Goal: Communication & Community: Participate in discussion

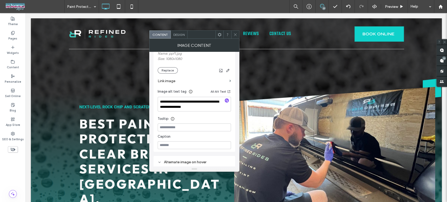
scroll to position [353, 0]
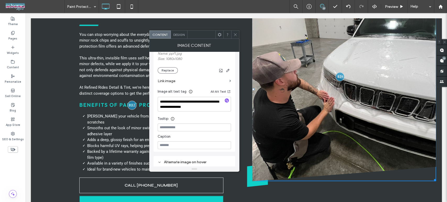
click at [233, 35] on icon at bounding box center [235, 35] width 4 height 4
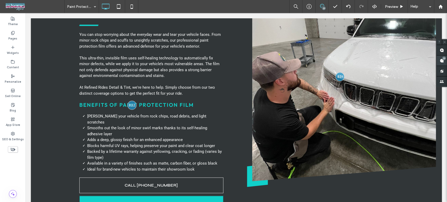
click at [443, 57] on div "23" at bounding box center [444, 58] width 4 height 4
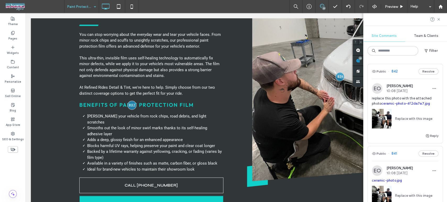
click at [438, 19] on div at bounding box center [223, 101] width 447 height 202
click at [438, 20] on use at bounding box center [439, 19] width 2 height 2
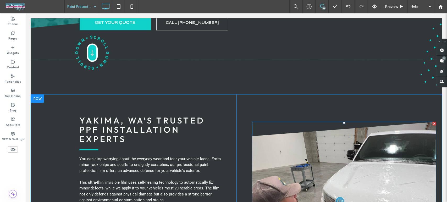
scroll to position [320, 0]
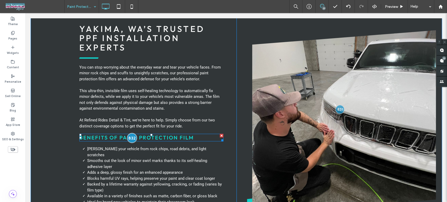
click at [130, 133] on div at bounding box center [132, 138] width 10 height 10
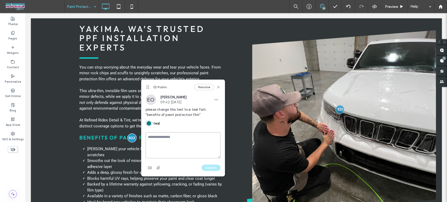
click at [173, 135] on textarea at bounding box center [183, 145] width 75 height 26
type textarea "****"
click at [213, 170] on button "Submit" at bounding box center [211, 168] width 19 height 6
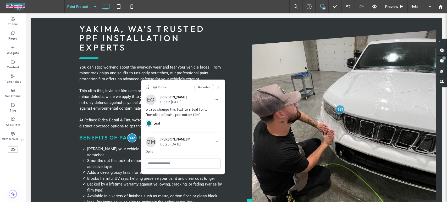
click at [216, 88] on div "Resolve" at bounding box center [207, 87] width 26 height 6
click at [218, 87] on icon at bounding box center [218, 87] width 4 height 4
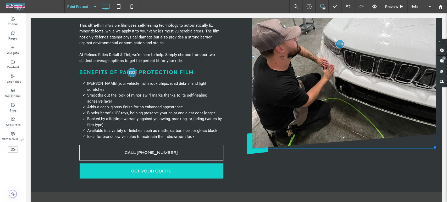
scroll to position [466, 0]
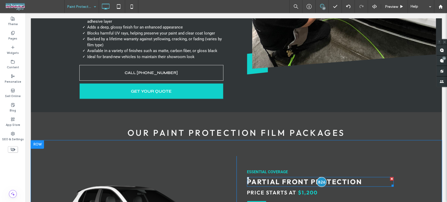
click at [317, 177] on div at bounding box center [322, 182] width 10 height 10
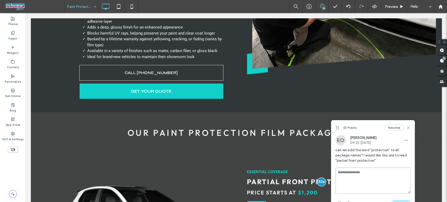
click at [358, 173] on textarea at bounding box center [373, 181] width 75 height 26
type textarea "****"
drag, startPoint x: 402, startPoint y: 200, endPoint x: 252, endPoint y: 130, distance: 165.0
click at [402, 200] on button "Submit" at bounding box center [401, 203] width 19 height 6
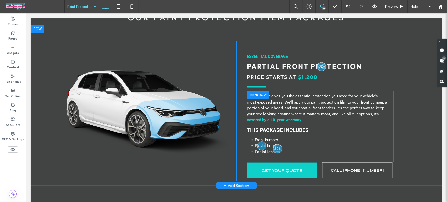
scroll to position [582, 0]
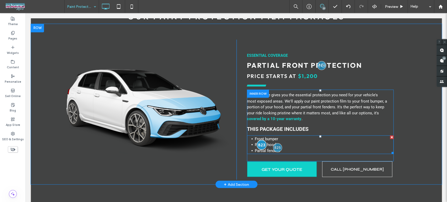
click at [260, 140] on div at bounding box center [262, 145] width 10 height 10
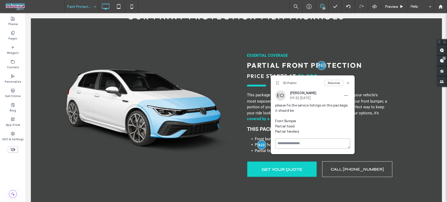
click at [286, 143] on textarea at bounding box center [312, 144] width 75 height 10
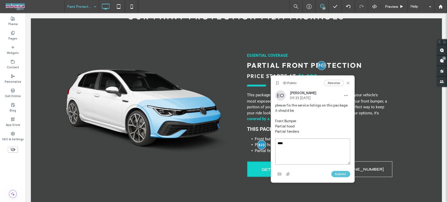
type textarea "****"
click at [343, 173] on button "Submit" at bounding box center [340, 174] width 19 height 6
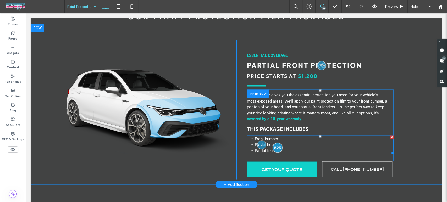
click at [276, 143] on div at bounding box center [278, 148] width 10 height 10
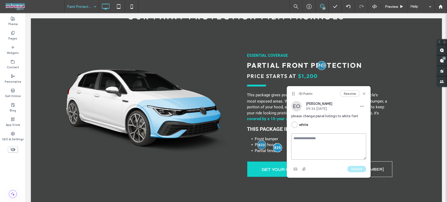
click at [316, 138] on textarea at bounding box center [328, 147] width 75 height 26
type textarea "****"
click at [357, 167] on button "Submit" at bounding box center [356, 169] width 19 height 6
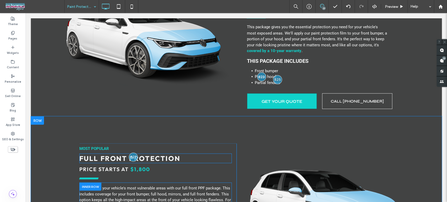
scroll to position [669, 0]
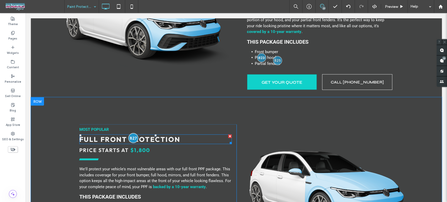
click at [131, 133] on div at bounding box center [134, 138] width 10 height 10
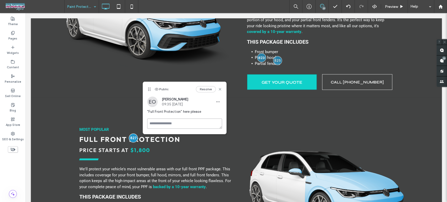
click at [154, 123] on textarea at bounding box center [184, 124] width 75 height 10
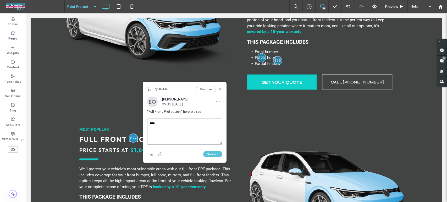
type textarea "****"
click at [217, 153] on button "Submit" at bounding box center [212, 154] width 19 height 6
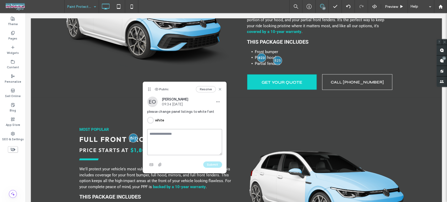
click at [176, 133] on textarea at bounding box center [184, 142] width 75 height 26
type textarea "****"
drag, startPoint x: 217, startPoint y: 165, endPoint x: 261, endPoint y: 151, distance: 45.9
click at [217, 165] on button "Submit" at bounding box center [212, 165] width 19 height 6
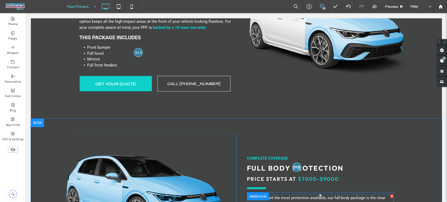
scroll to position [873, 0]
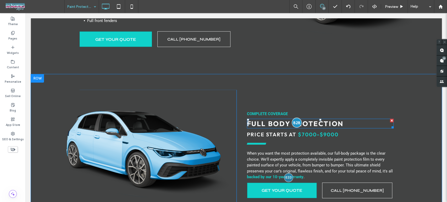
click at [295, 118] on div at bounding box center [297, 123] width 10 height 10
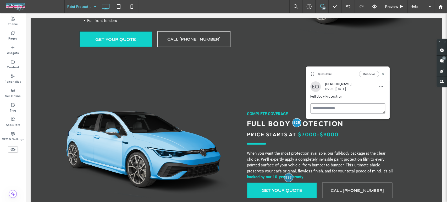
click at [319, 107] on textarea at bounding box center [347, 108] width 75 height 10
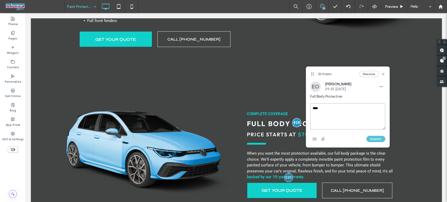
type textarea "****"
click at [374, 138] on button "Submit" at bounding box center [376, 139] width 19 height 6
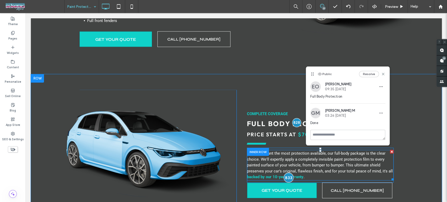
click at [285, 173] on div at bounding box center [289, 178] width 10 height 10
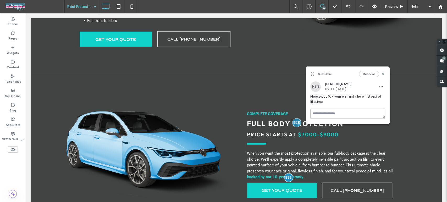
click at [337, 113] on textarea at bounding box center [347, 114] width 75 height 10
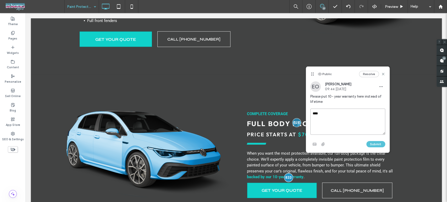
type textarea "****"
click at [379, 143] on button "Submit" at bounding box center [376, 144] width 19 height 6
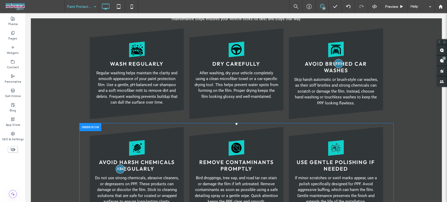
scroll to position [1455, 0]
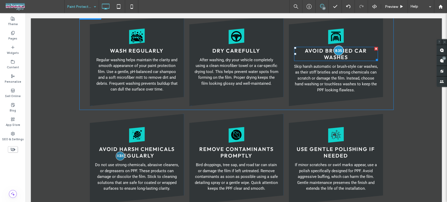
click at [338, 46] on div at bounding box center [339, 51] width 10 height 10
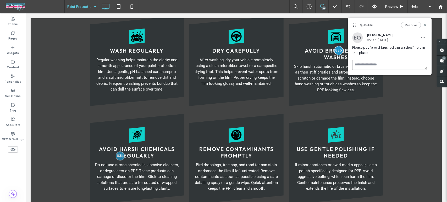
click at [371, 65] on textarea at bounding box center [389, 65] width 75 height 10
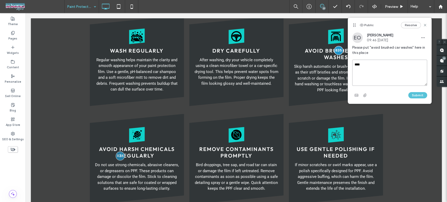
type textarea "****"
drag, startPoint x: 418, startPoint y: 94, endPoint x: 416, endPoint y: 94, distance: 2.7
click at [419, 94] on button "Submit" at bounding box center [417, 95] width 19 height 6
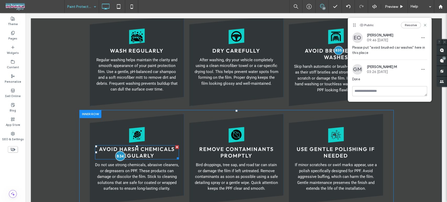
click at [119, 151] on div at bounding box center [120, 156] width 10 height 10
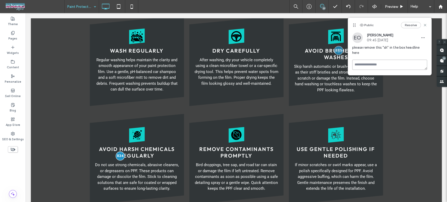
click at [373, 63] on textarea at bounding box center [389, 65] width 75 height 10
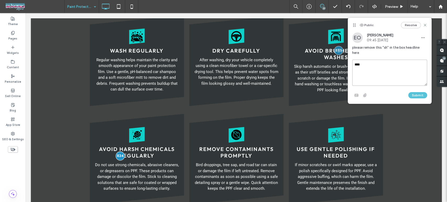
type textarea "****"
click at [419, 92] on button "Submit" at bounding box center [417, 95] width 19 height 6
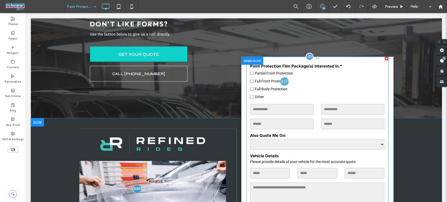
scroll to position [2009, 0]
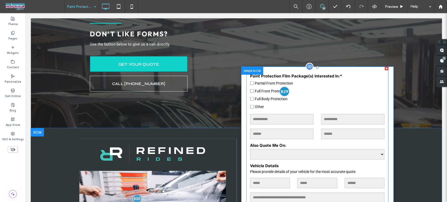
click at [284, 86] on div at bounding box center [285, 91] width 10 height 10
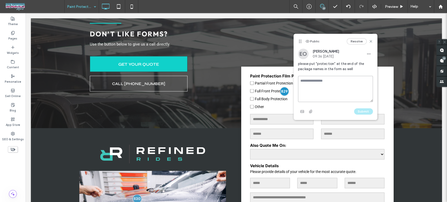
click at [316, 85] on textarea at bounding box center [335, 89] width 75 height 26
type textarea "****"
click at [356, 112] on button "Submit" at bounding box center [363, 111] width 19 height 6
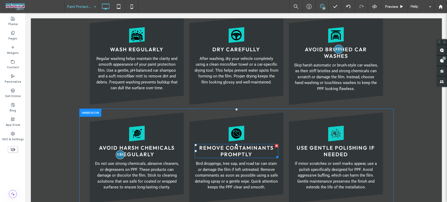
scroll to position [1455, 0]
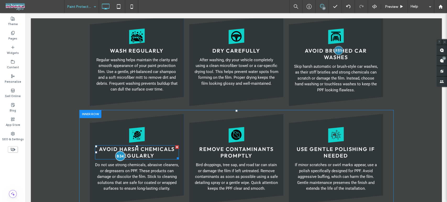
click at [115, 151] on div at bounding box center [120, 156] width 10 height 10
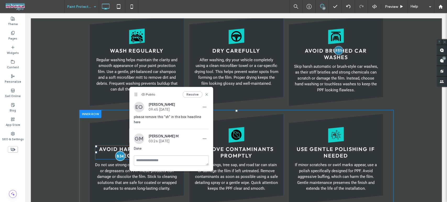
click at [115, 151] on div at bounding box center [120, 156] width 10 height 10
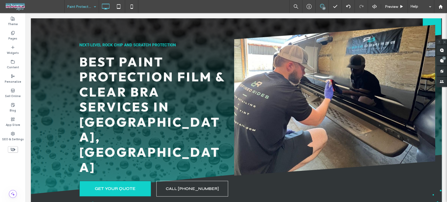
scroll to position [0, 0]
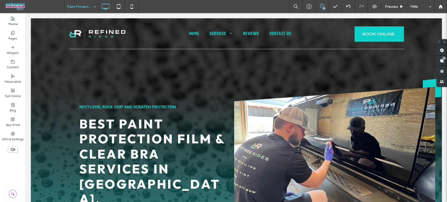
drag, startPoint x: 446, startPoint y: 132, endPoint x: 472, endPoint y: 26, distance: 109.0
click at [445, 43] on icon at bounding box center [444, 41] width 3 height 3
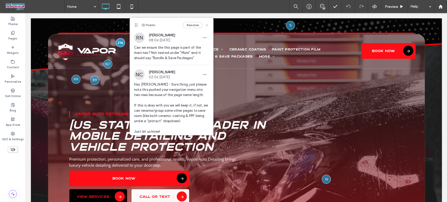
click at [205, 27] on icon at bounding box center [207, 25] width 4 height 4
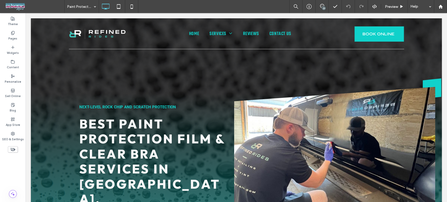
click at [323, 7] on div "23" at bounding box center [324, 8] width 4 height 4
click at [443, 57] on div "23" at bounding box center [444, 58] width 4 height 4
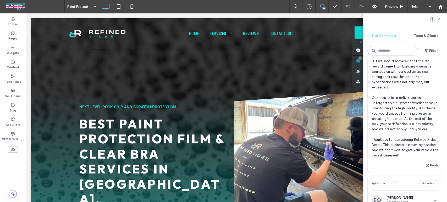
scroll to position [495, 0]
click at [389, 119] on span "change this text to " People often ask us, "What made you want to start a car d…" at bounding box center [405, 90] width 67 height 136
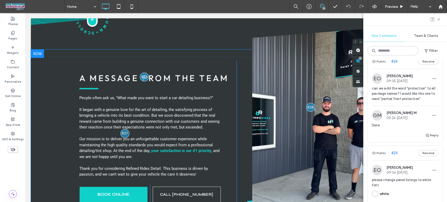
scroll to position [1455, 0]
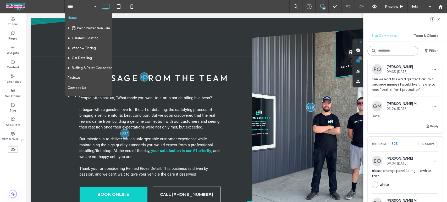
click at [398, 48] on input at bounding box center [393, 50] width 51 height 9
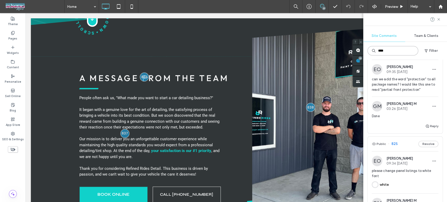
scroll to position [75, 0]
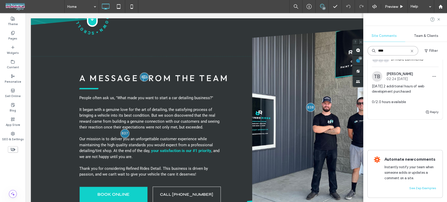
click at [412, 54] on input "****" at bounding box center [393, 50] width 51 height 9
type input "****"
click at [412, 50] on icon at bounding box center [412, 51] width 4 height 4
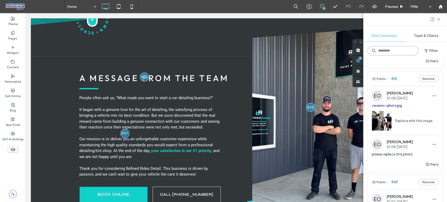
scroll to position [1455, 0]
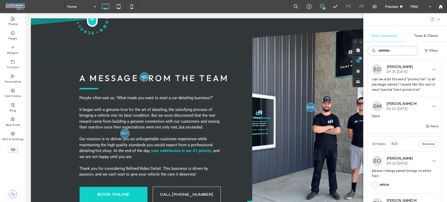
click at [401, 51] on input at bounding box center [393, 50] width 51 height 9
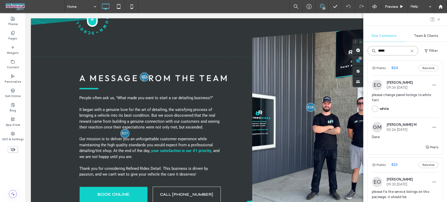
scroll to position [75, 0]
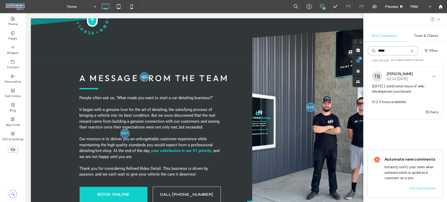
type input "*****"
click at [410, 52] on icon at bounding box center [412, 51] width 4 height 4
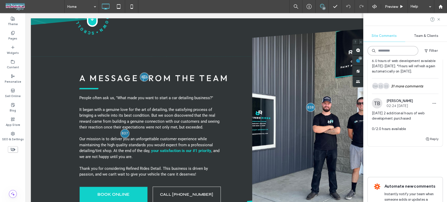
scroll to position [2183, 0]
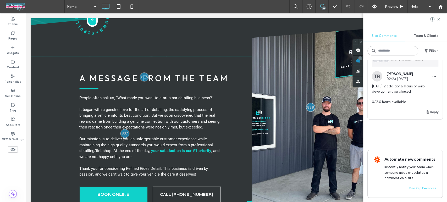
click at [413, 67] on div "SS SS DW 31 more comments" at bounding box center [405, 59] width 67 height 15
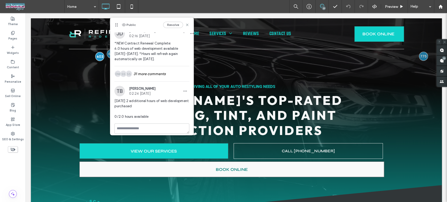
scroll to position [8, 0]
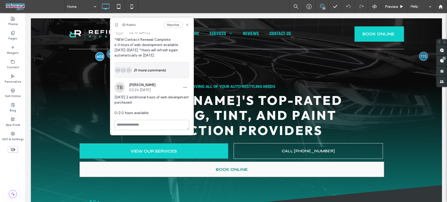
click at [161, 72] on div "SS SS DW 31 more comments" at bounding box center [151, 70] width 75 height 15
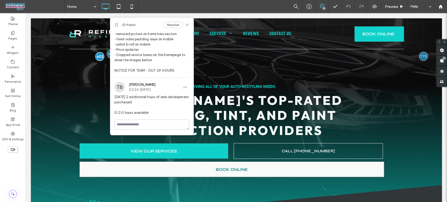
scroll to position [1227, 0]
click at [442, 59] on use at bounding box center [442, 61] width 4 height 4
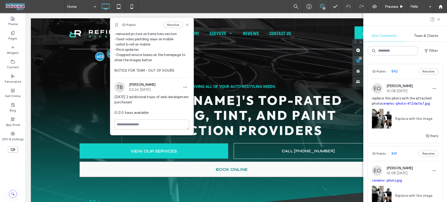
click at [358, 59] on span at bounding box center [358, 61] width 10 height 10
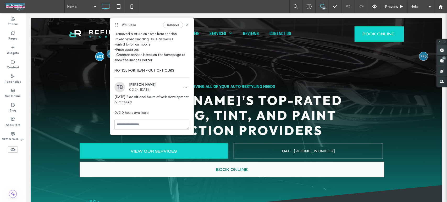
drag, startPoint x: 441, startPoint y: 51, endPoint x: 410, endPoint y: 37, distance: 34.6
click at [441, 51] on use at bounding box center [442, 50] width 4 height 4
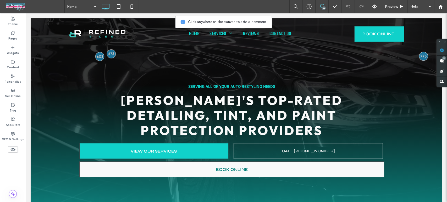
click at [60, 57] on div at bounding box center [236, 137] width 411 height 238
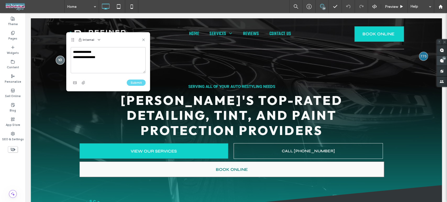
type textarea "**********"
drag, startPoint x: 442, startPoint y: 62, endPoint x: 439, endPoint y: 58, distance: 4.3
click at [442, 62] on use at bounding box center [442, 61] width 4 height 4
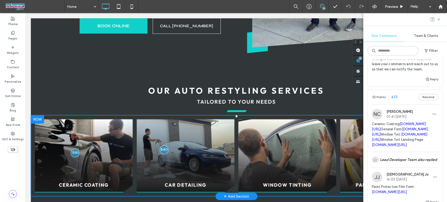
scroll to position [378, 0]
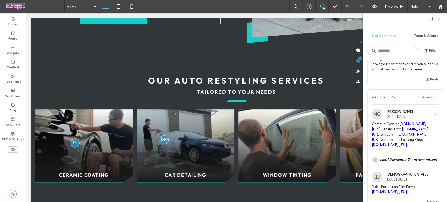
click at [438, 18] on icon at bounding box center [439, 19] width 4 height 4
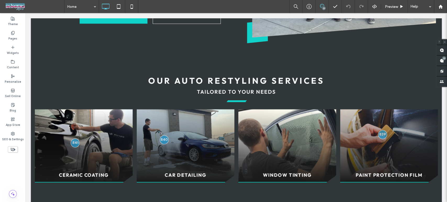
scroll to position [0, 0]
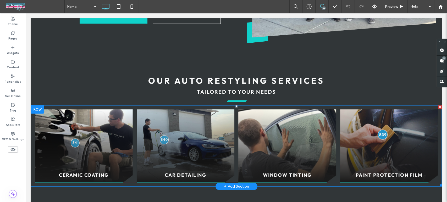
click at [380, 130] on div at bounding box center [383, 135] width 10 height 10
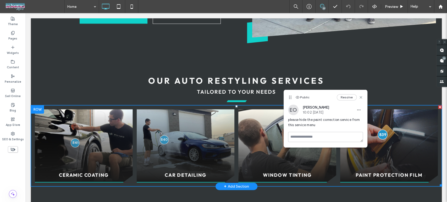
click at [380, 130] on div at bounding box center [383, 135] width 10 height 10
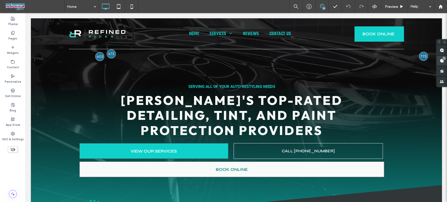
click at [443, 60] on div "23" at bounding box center [444, 58] width 4 height 4
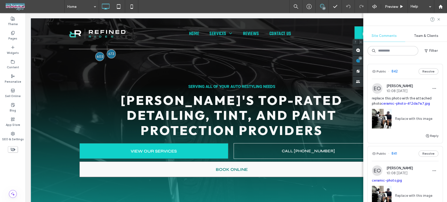
drag, startPoint x: 418, startPoint y: 88, endPoint x: 64, endPoint y: 61, distance: 355.5
click at [64, 61] on div at bounding box center [236, 137] width 411 height 238
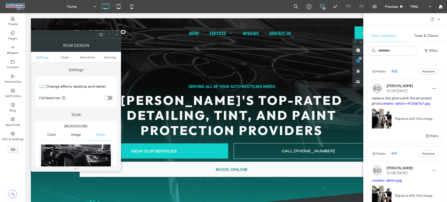
click at [359, 51] on use at bounding box center [358, 50] width 4 height 4
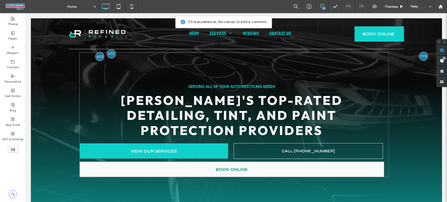
click at [191, 64] on div "SERVING ALL OF YOUR AUTO RESTYLING NEEDS YAKIMA'S TOP-RATED DETAILING, TINT, AN…" at bounding box center [234, 114] width 310 height 125
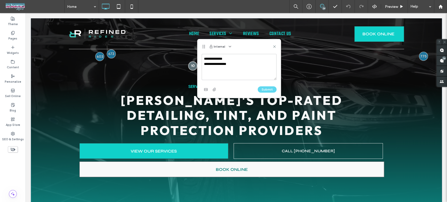
click at [53, 58] on div at bounding box center [236, 137] width 411 height 238
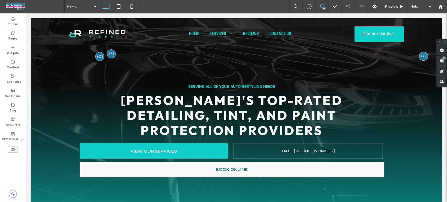
click at [63, 65] on div at bounding box center [236, 137] width 411 height 238
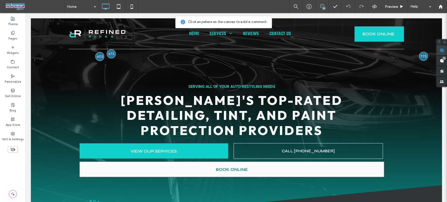
click at [444, 50] on span at bounding box center [442, 50] width 10 height 10
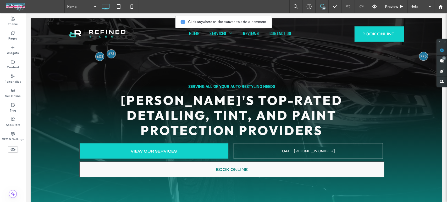
click at [63, 59] on div at bounding box center [236, 137] width 411 height 238
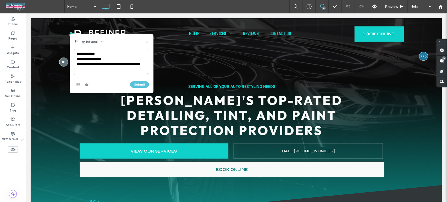
scroll to position [2, 0]
click at [132, 72] on textarea "**********" at bounding box center [111, 62] width 75 height 26
type textarea "**********"
click at [139, 83] on button "Submit" at bounding box center [139, 84] width 19 height 6
